Goal: Task Accomplishment & Management: Use online tool/utility

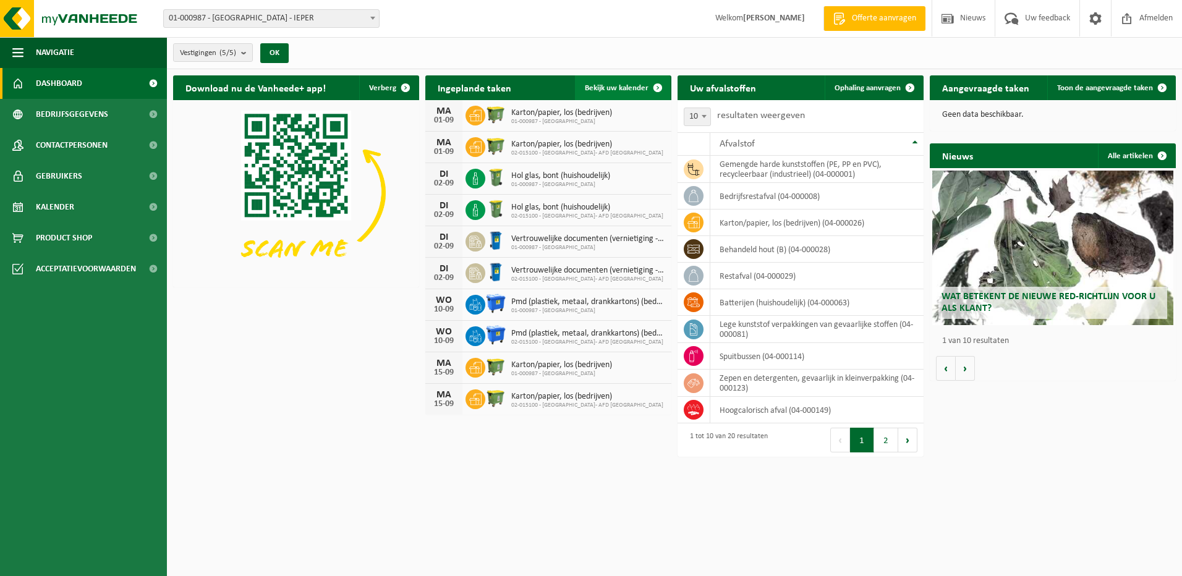
click at [622, 84] on span "Bekijk uw kalender" at bounding box center [617, 88] width 64 height 8
click at [877, 88] on span "Ophaling aanvragen" at bounding box center [868, 88] width 66 height 8
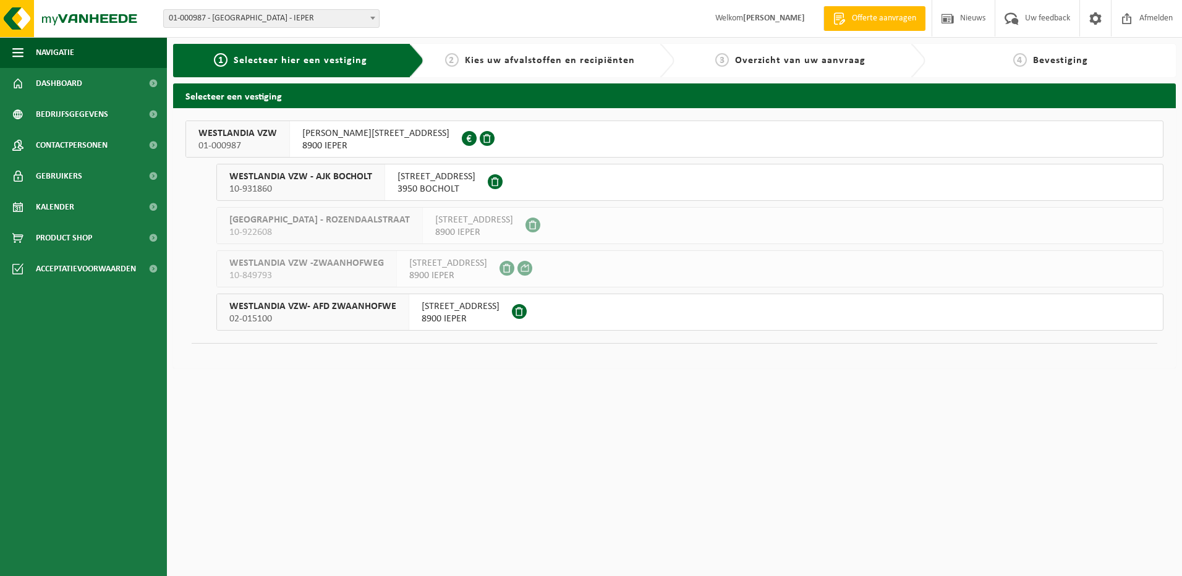
click at [480, 139] on span at bounding box center [487, 138] width 15 height 15
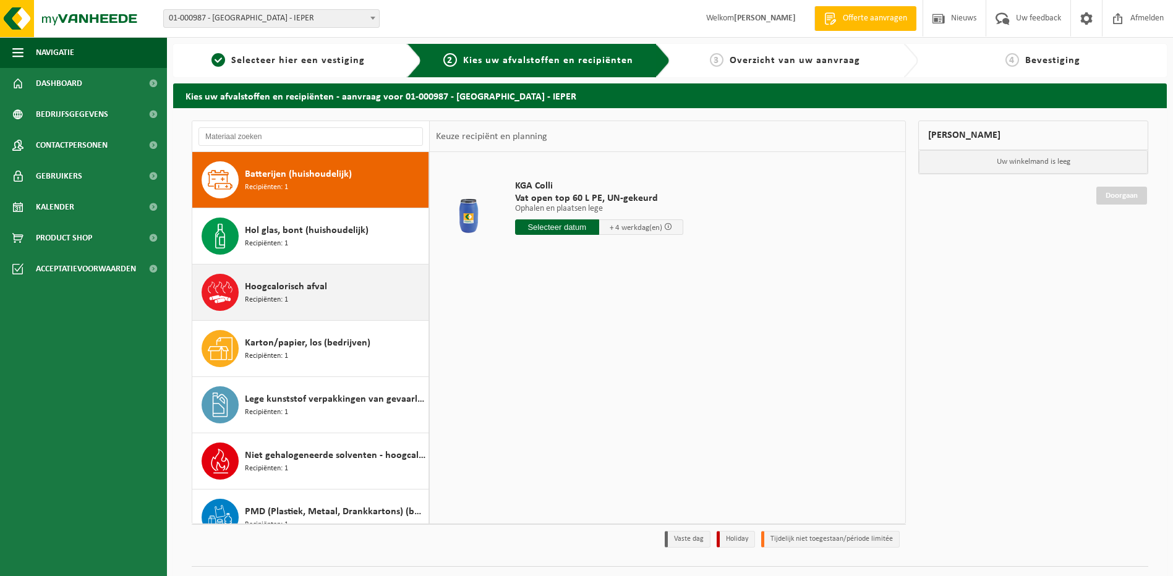
click at [324, 289] on span "Hoogcalorisch afval" at bounding box center [286, 286] width 82 height 15
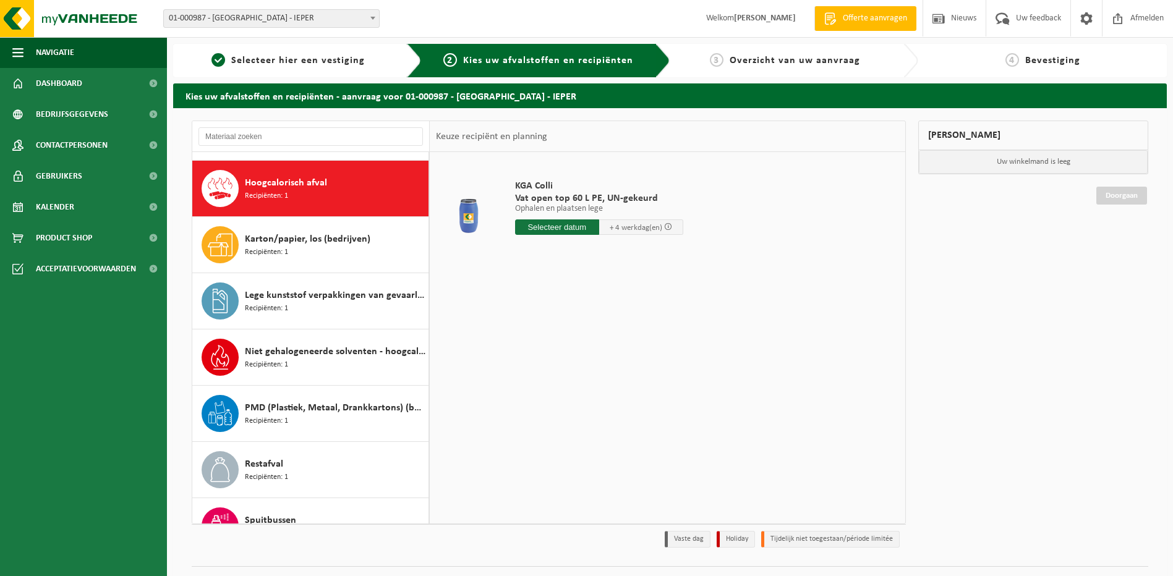
scroll to position [113, 0]
